Goal: Transaction & Acquisition: Obtain resource

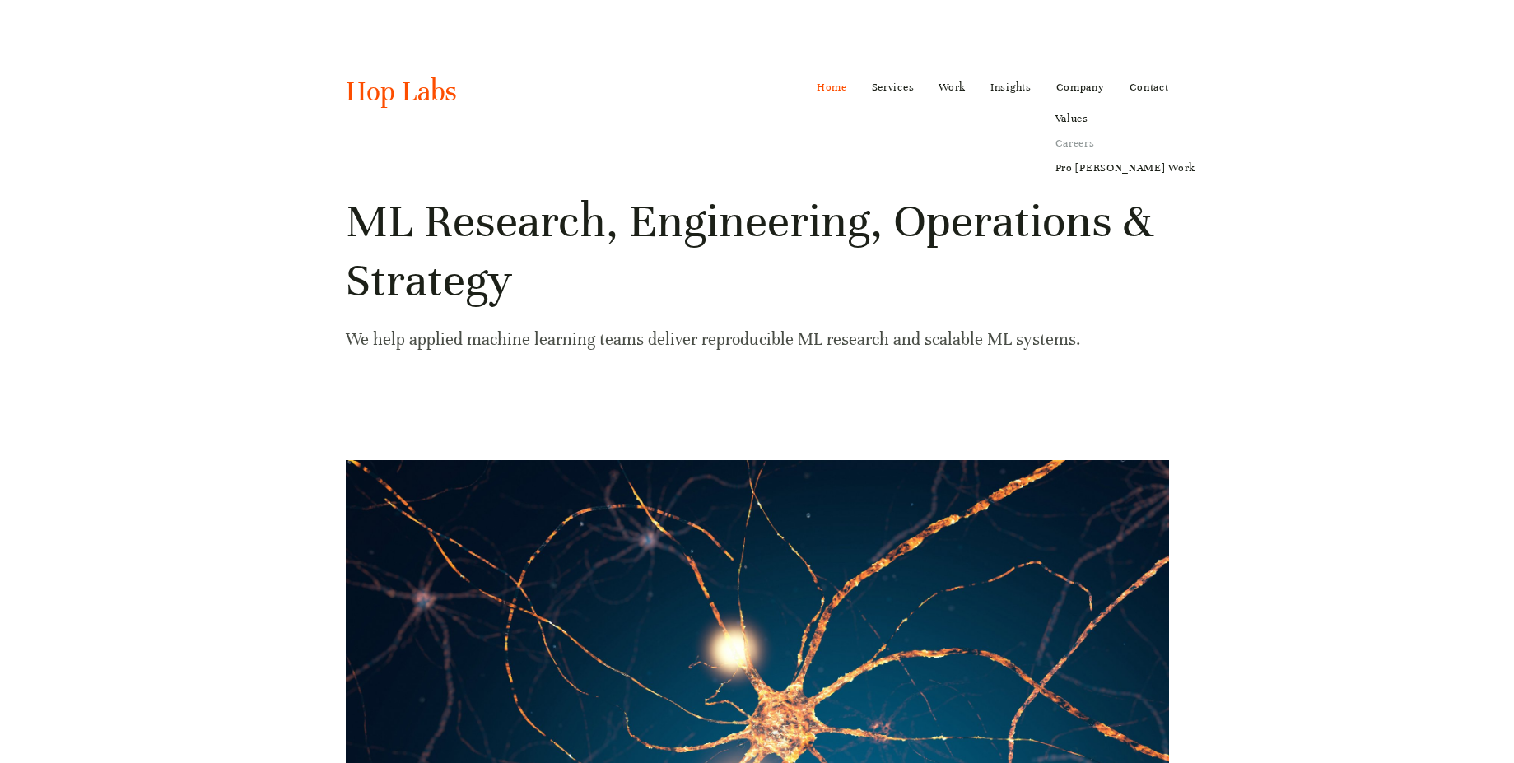
click at [1070, 147] on link "Careers" at bounding box center [1125, 143] width 163 height 25
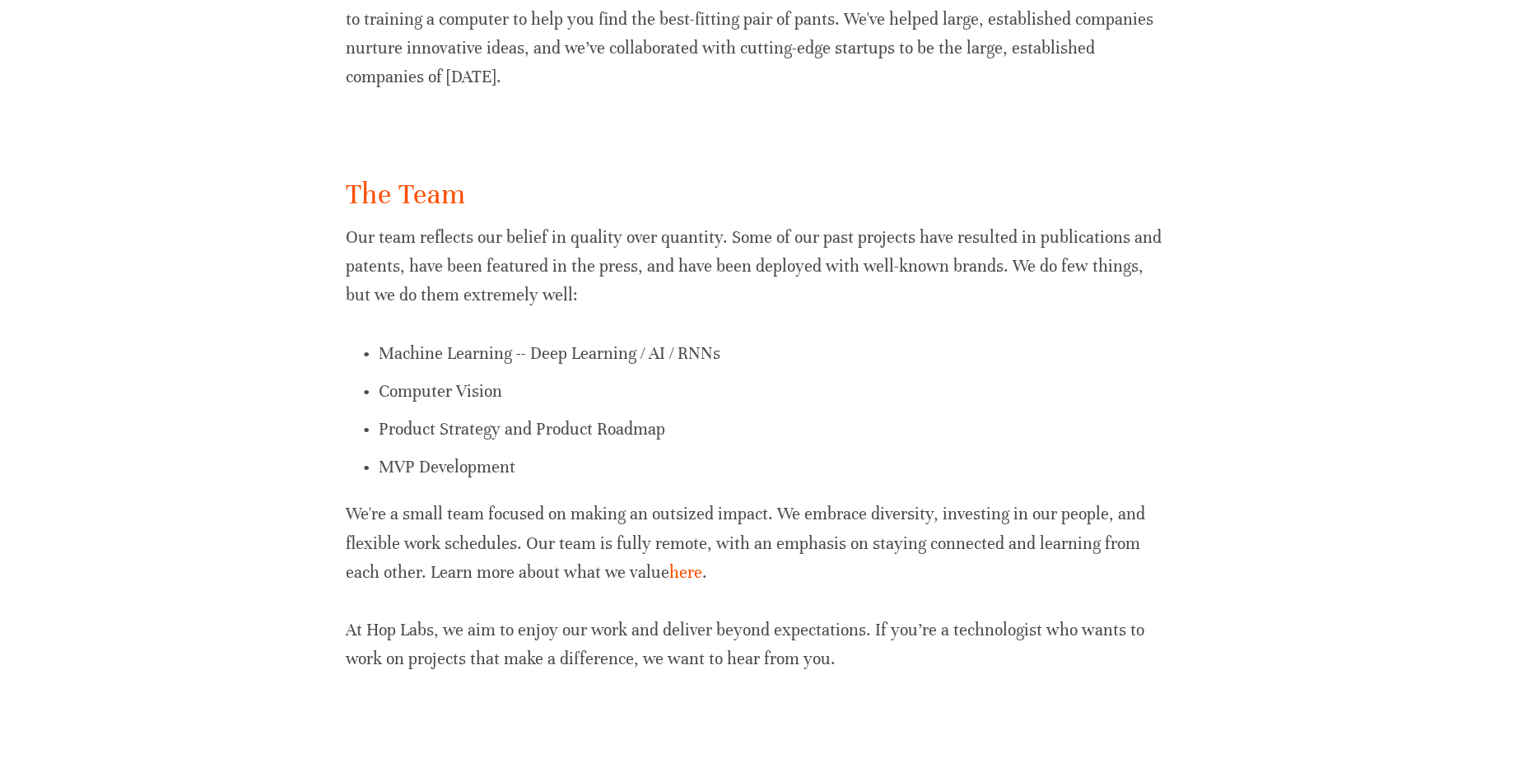
scroll to position [922, 0]
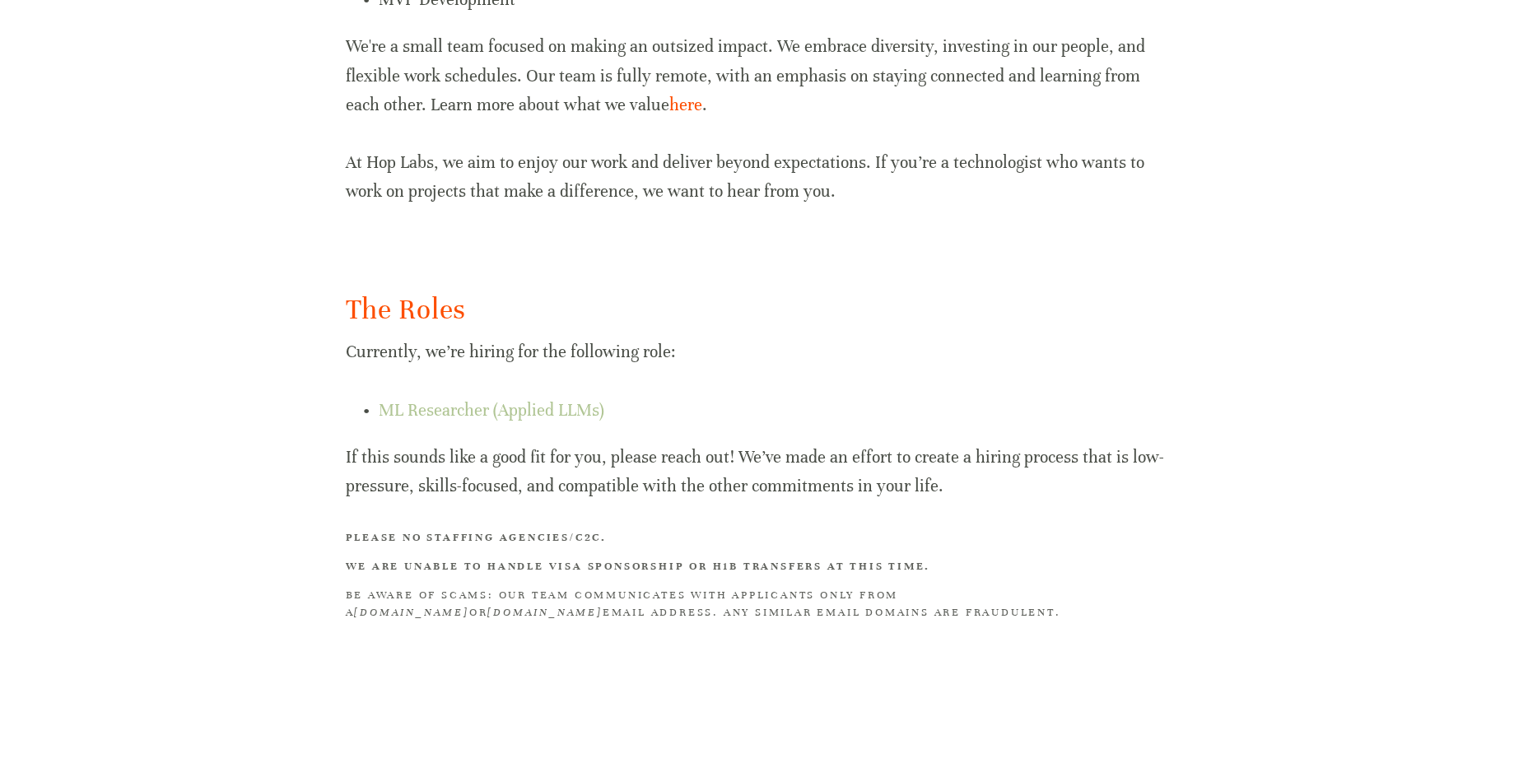
click at [499, 416] on link "ML Researcher (Applied LLMs)" at bounding box center [492, 410] width 226 height 21
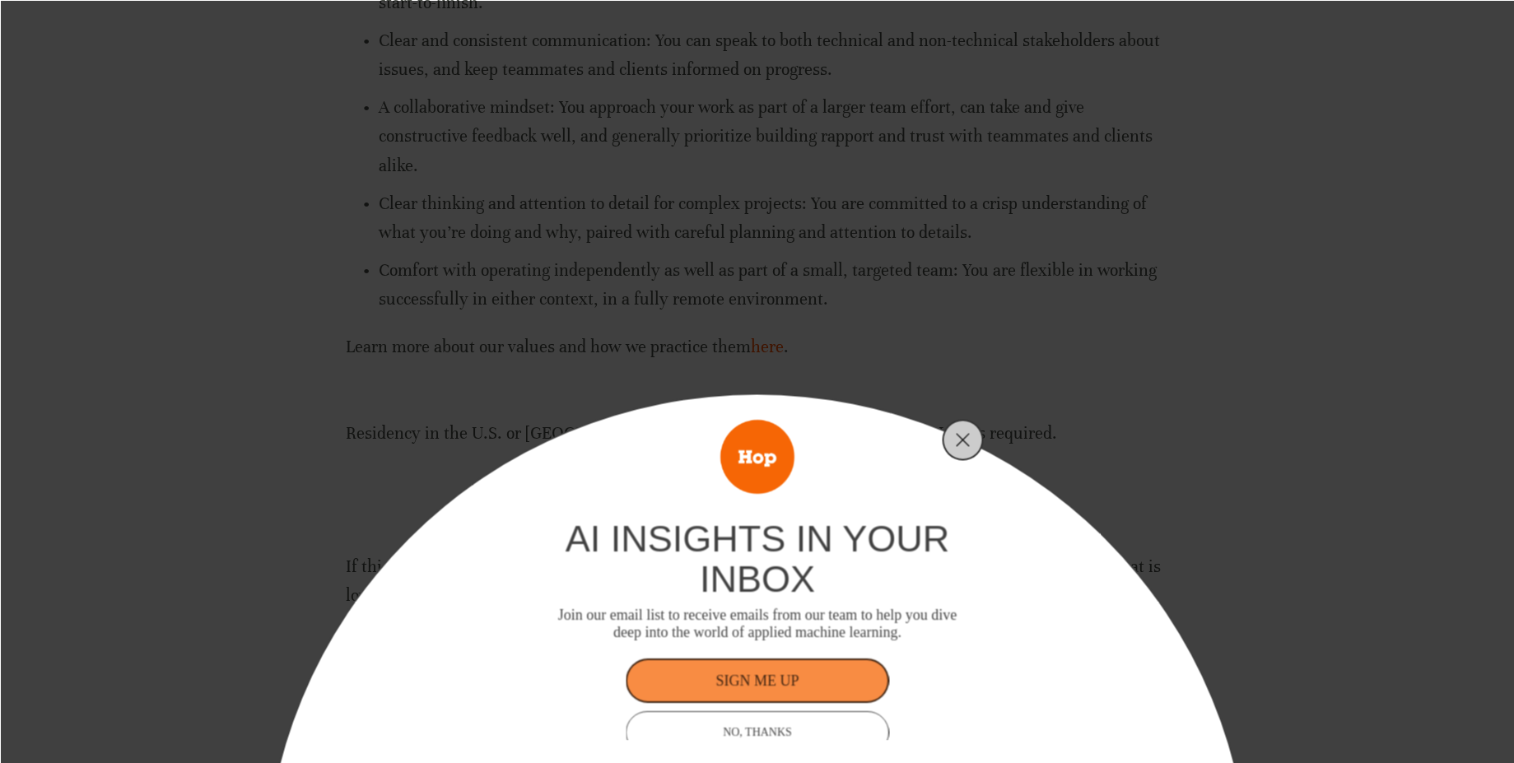
scroll to position [812, 0]
click at [966, 434] on icon "Close" at bounding box center [963, 439] width 15 height 15
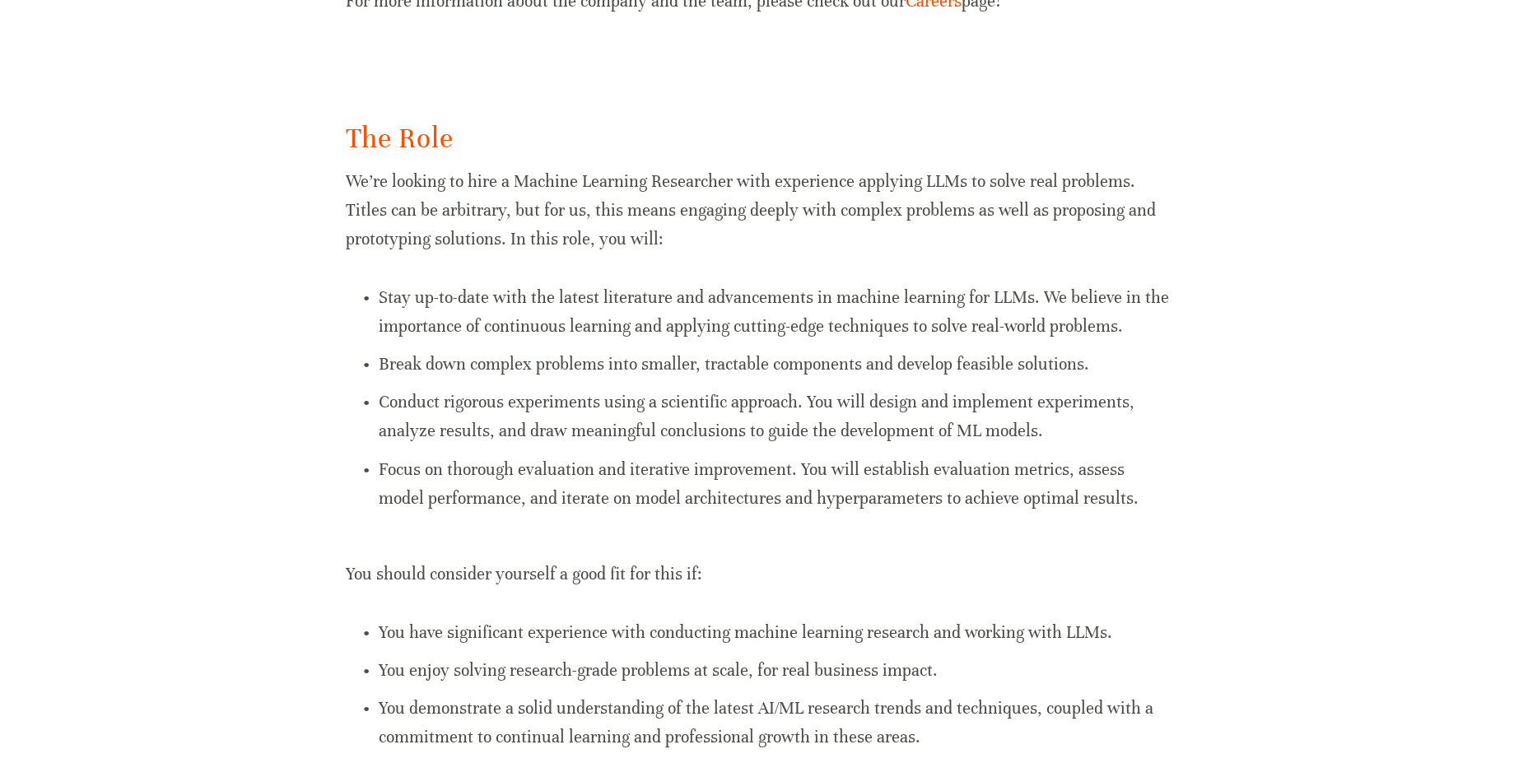
scroll to position [0, 0]
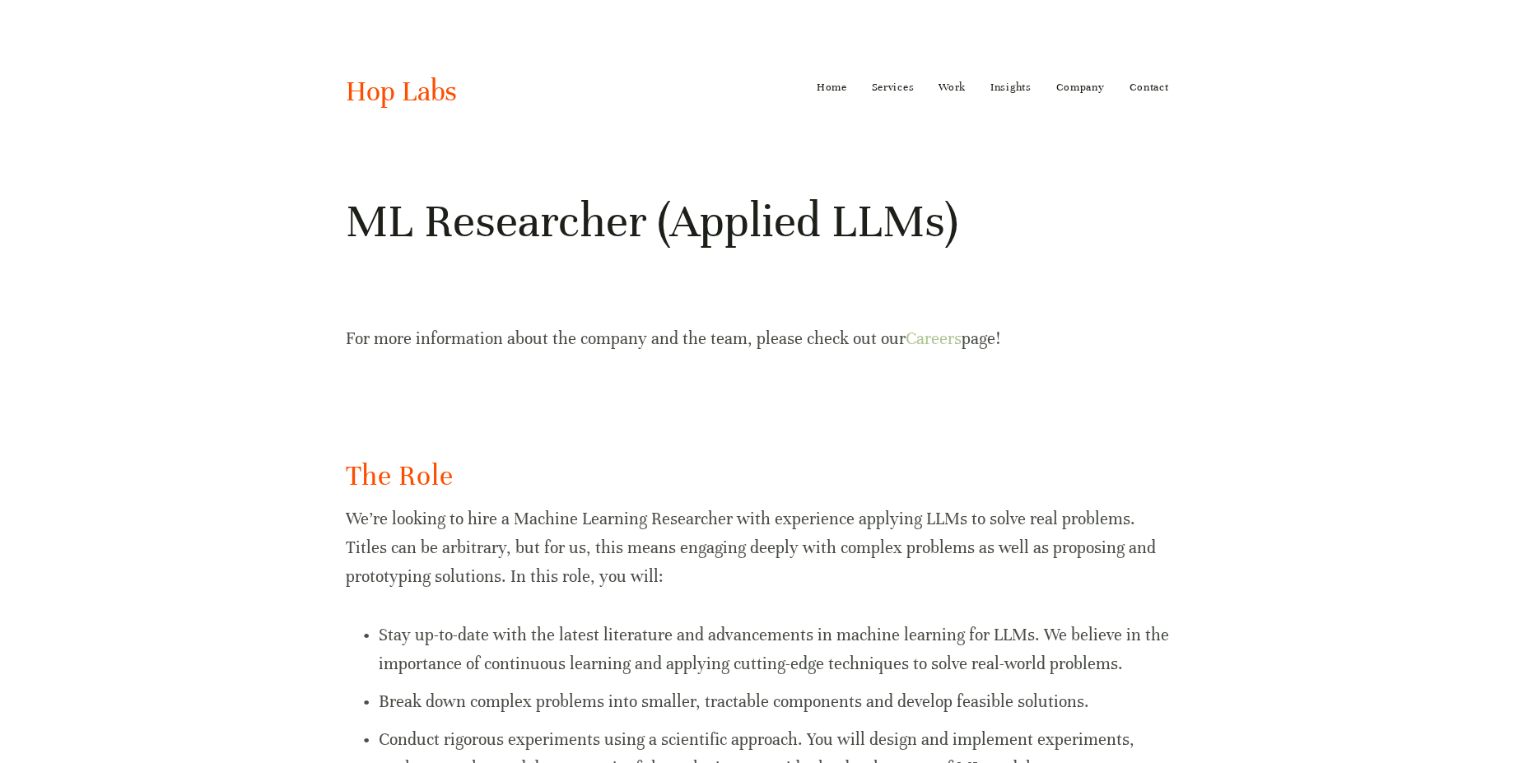
click at [935, 337] on link "Careers" at bounding box center [933, 338] width 56 height 21
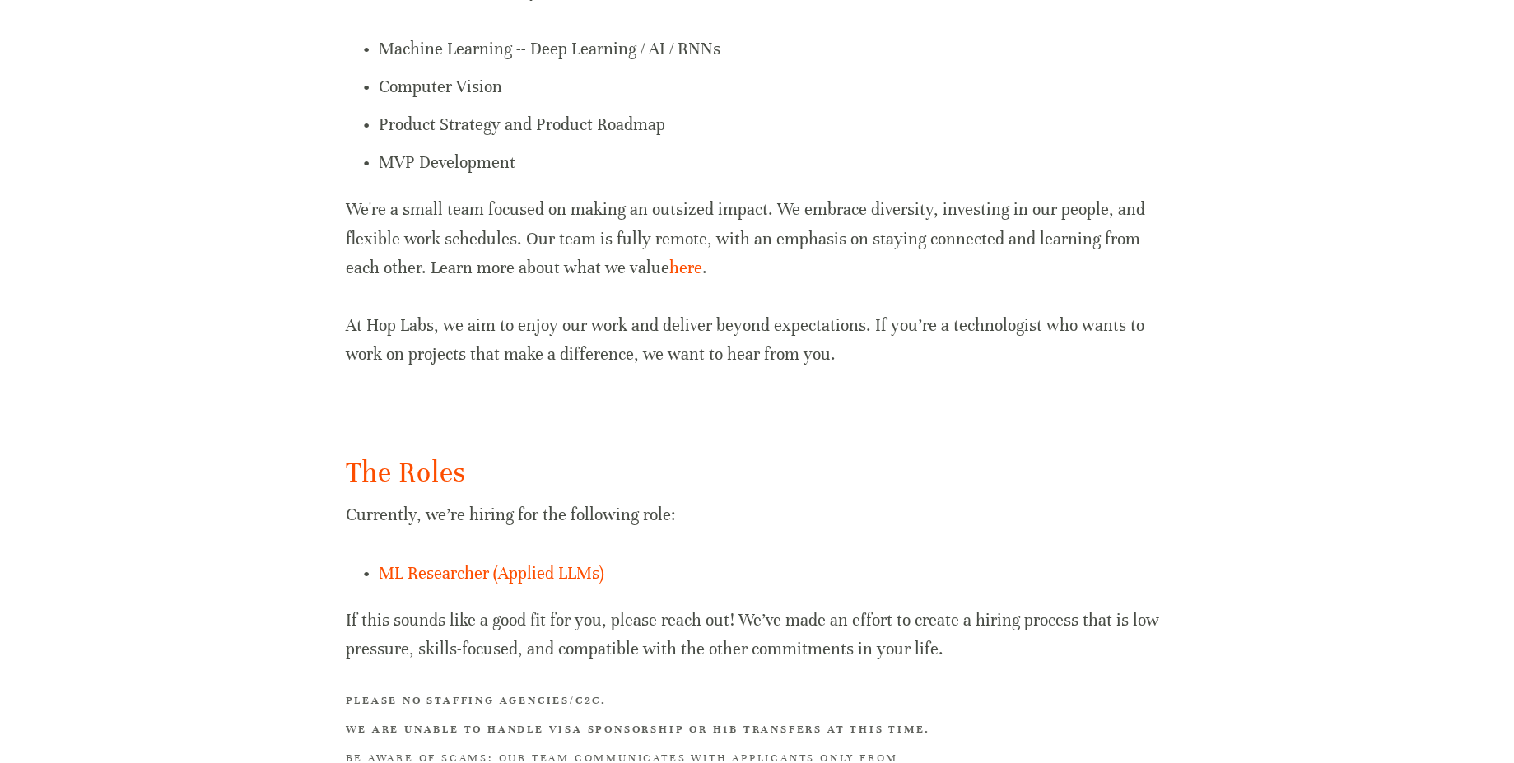
scroll to position [922, 0]
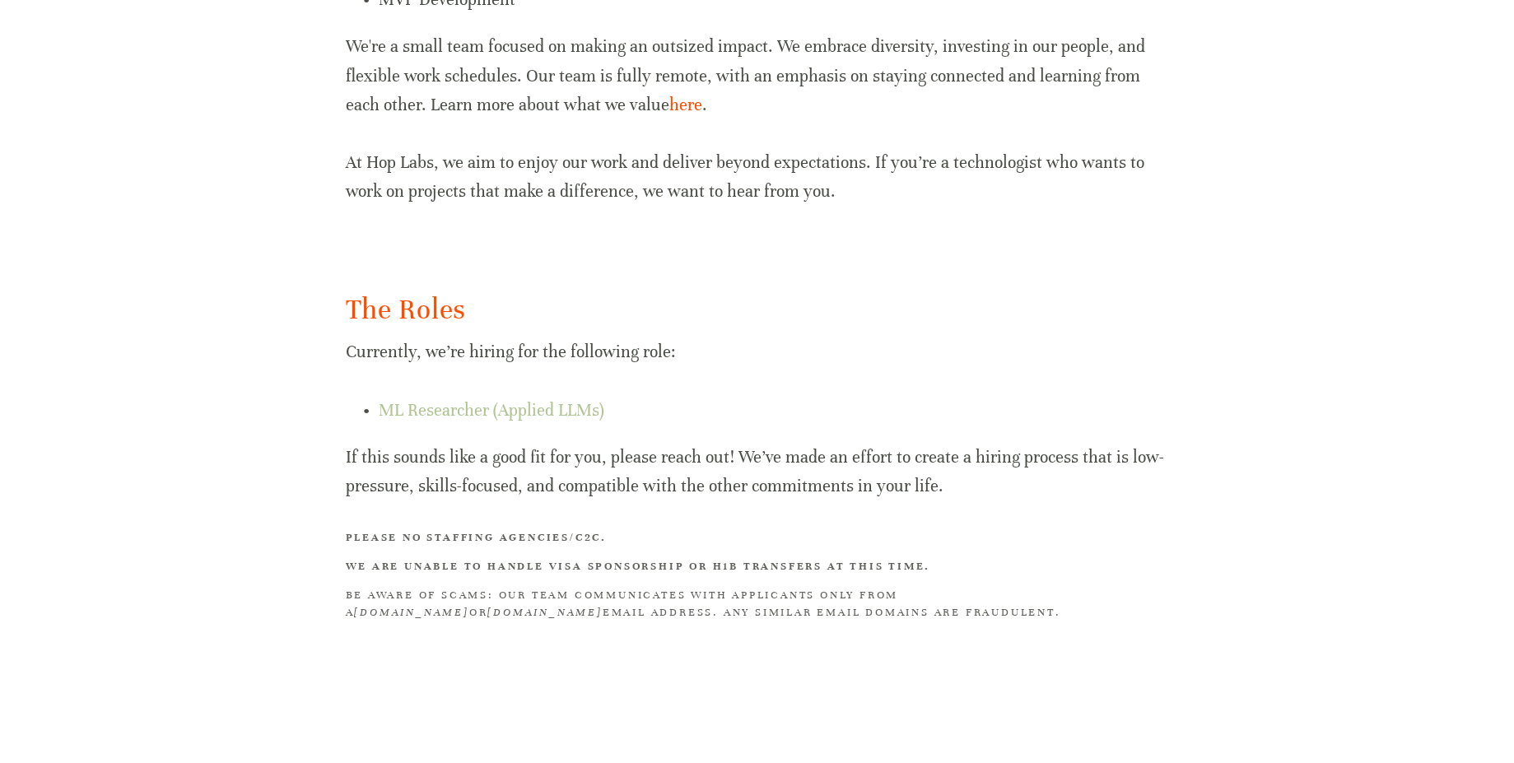
click at [570, 400] on link "ML Researcher (Applied LLMs)" at bounding box center [492, 410] width 226 height 21
